Goal: Find specific page/section: Find specific page/section

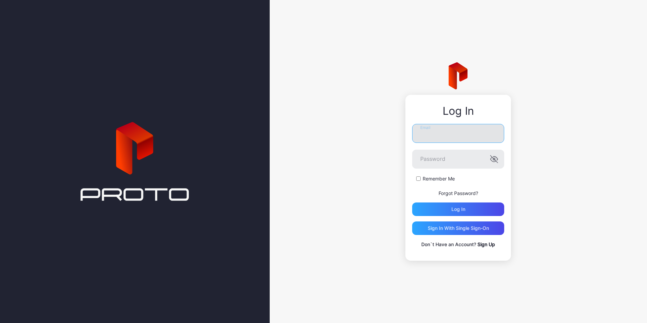
click at [455, 130] on input "Email" at bounding box center [458, 133] width 92 height 19
type input "**********"
click at [412, 202] on button "Log in" at bounding box center [458, 209] width 92 height 14
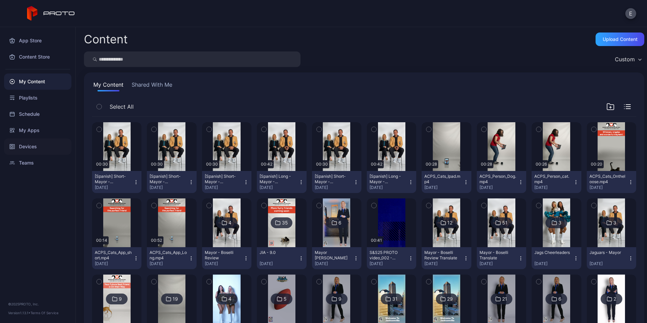
click at [31, 146] on div "Devices" at bounding box center [37, 146] width 67 height 16
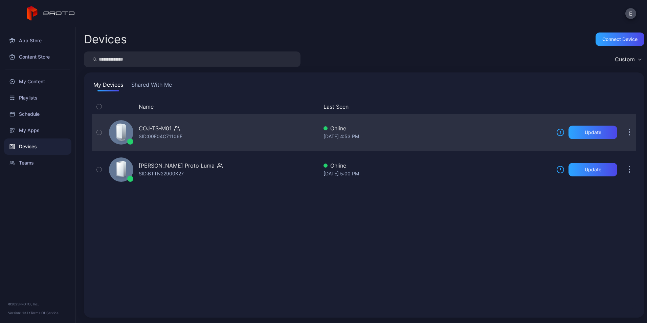
click at [170, 131] on div "COJ-TS-M01" at bounding box center [155, 128] width 33 height 8
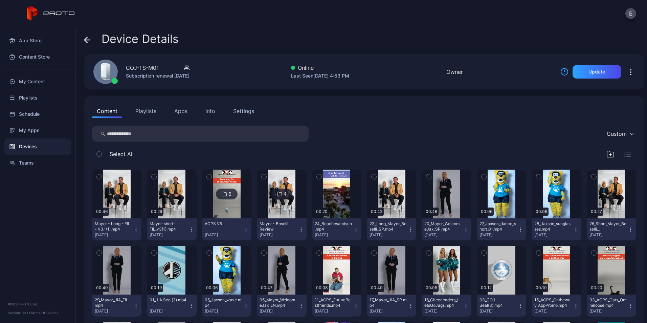
click at [170, 131] on input "search" at bounding box center [200, 134] width 217 height 16
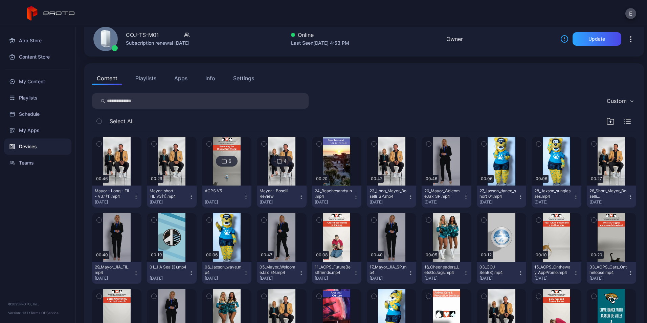
scroll to position [35, 0]
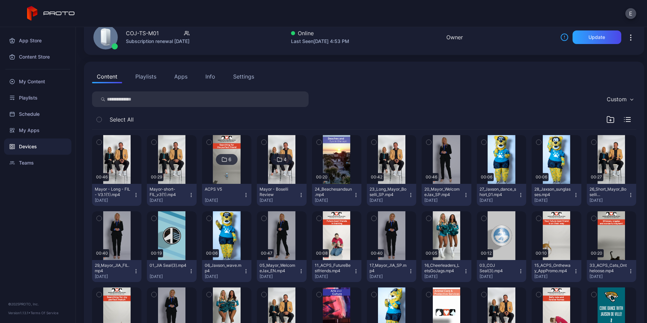
click at [280, 176] on img at bounding box center [281, 159] width 27 height 49
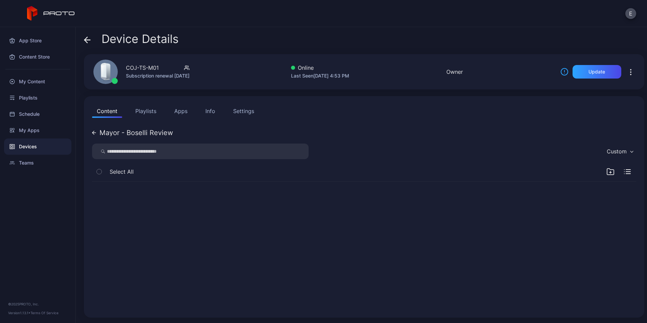
scroll to position [0, 0]
